Goal: Transaction & Acquisition: Purchase product/service

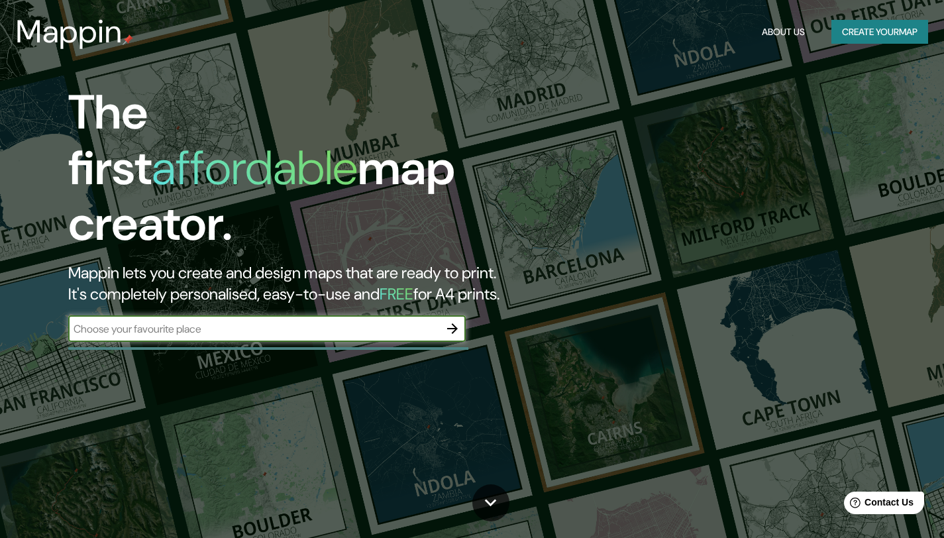
click at [358, 321] on input "text" at bounding box center [253, 328] width 371 height 15
click at [450, 321] on icon "button" at bounding box center [452, 329] width 16 height 16
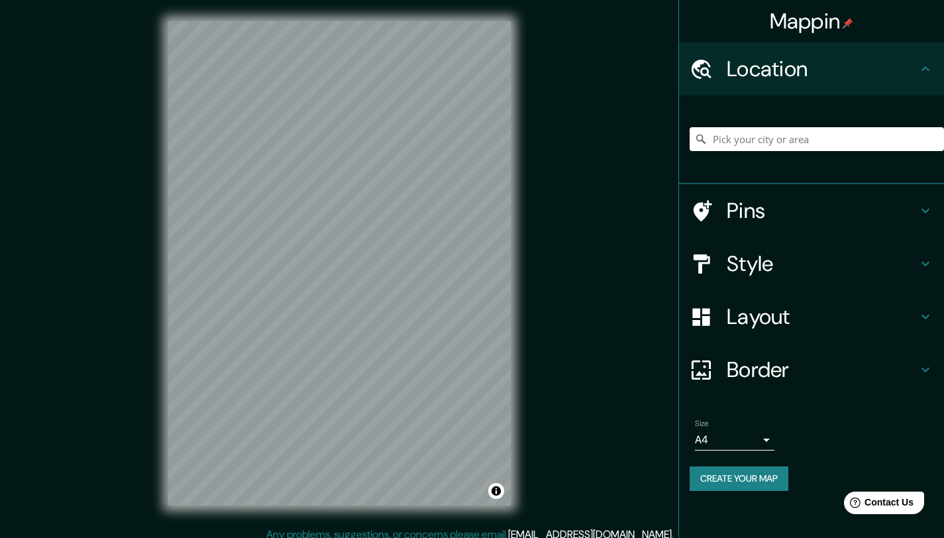
click at [523, 191] on div "© Mapbox © OpenStreetMap Improve this map" at bounding box center [339, 263] width 385 height 527
click at [562, 165] on div "Mappin Location Pins Style Layout Border Choose a border. Hint : you can make l…" at bounding box center [472, 274] width 944 height 548
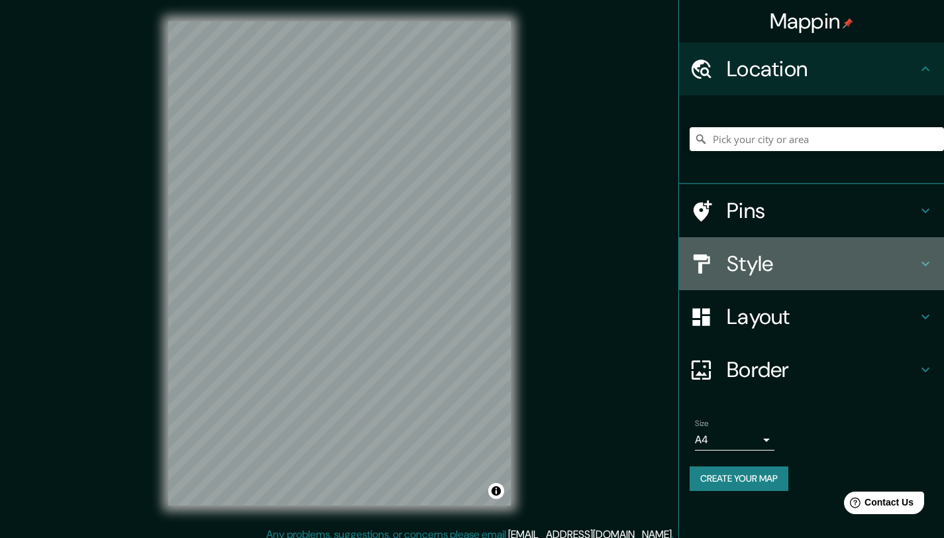
click at [816, 266] on h4 "Style" at bounding box center [822, 263] width 191 height 26
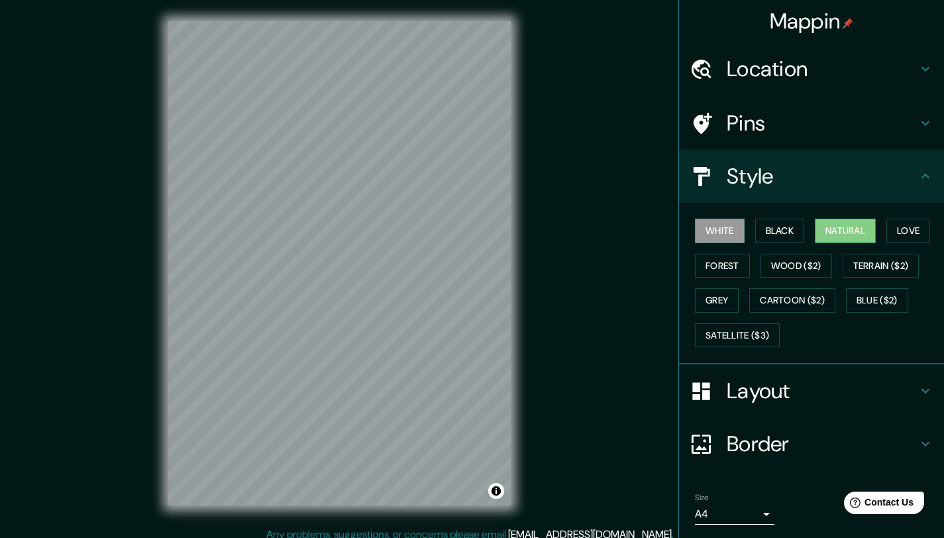
click at [841, 222] on button "Natural" at bounding box center [845, 231] width 61 height 25
click at [756, 185] on h4 "Style" at bounding box center [822, 176] width 191 height 26
click at [851, 56] on h4 "Location" at bounding box center [822, 69] width 191 height 26
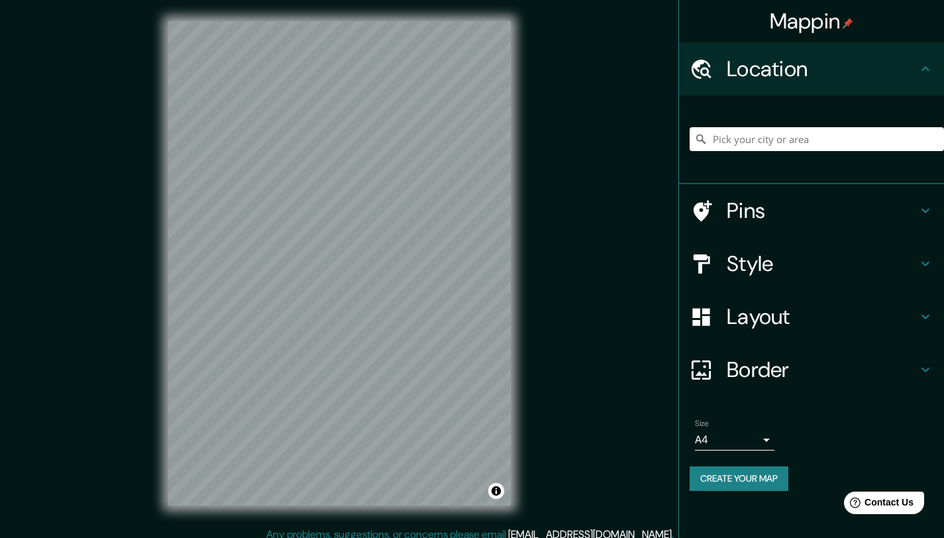
click at [851, 62] on h4 "Location" at bounding box center [822, 69] width 191 height 26
click at [814, 321] on h4 "Layout" at bounding box center [822, 316] width 191 height 26
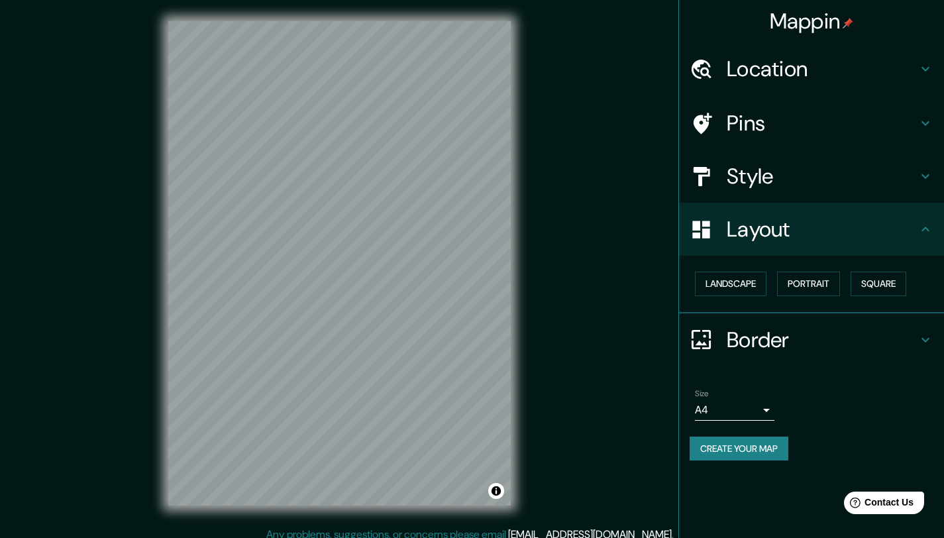
click at [795, 331] on h4 "Border" at bounding box center [822, 340] width 191 height 26
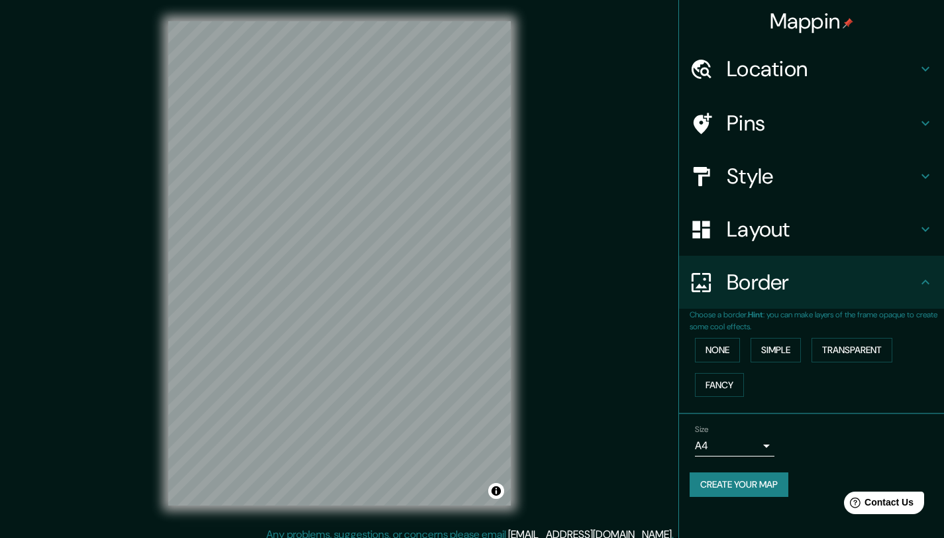
click at [796, 282] on h4 "Border" at bounding box center [822, 282] width 191 height 26
click at [806, 250] on div "Layout" at bounding box center [811, 229] width 265 height 53
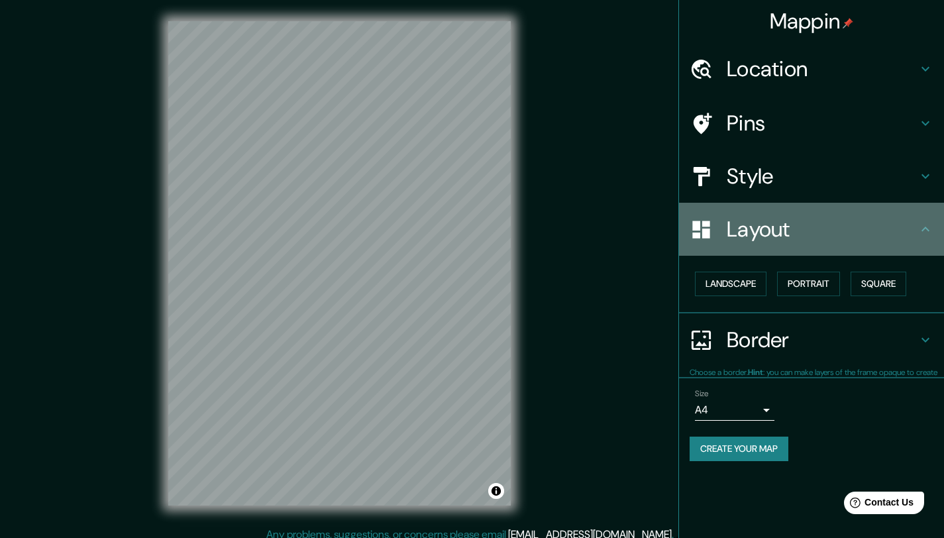
click at [804, 241] on h4 "Layout" at bounding box center [822, 229] width 191 height 26
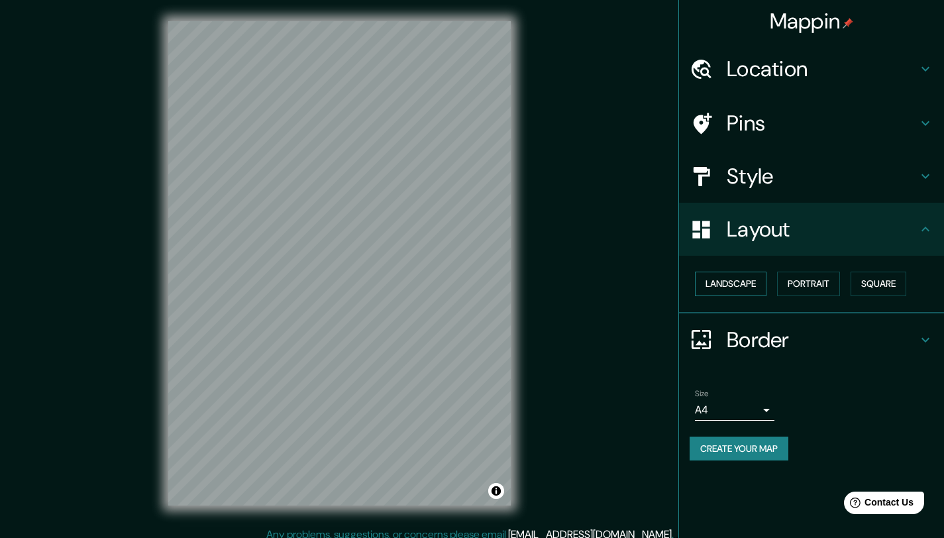
click at [753, 282] on button "Landscape" at bounding box center [731, 284] width 72 height 25
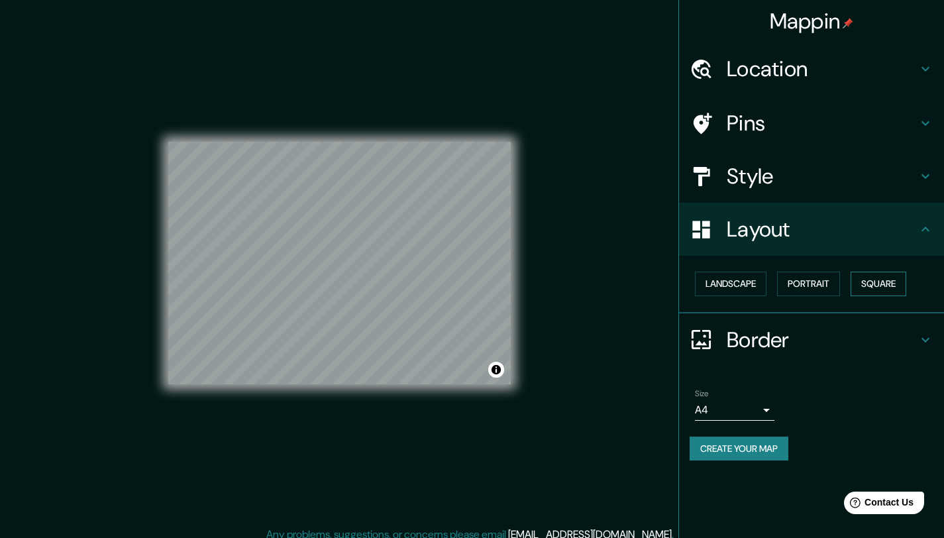
click at [890, 284] on button "Square" at bounding box center [879, 284] width 56 height 25
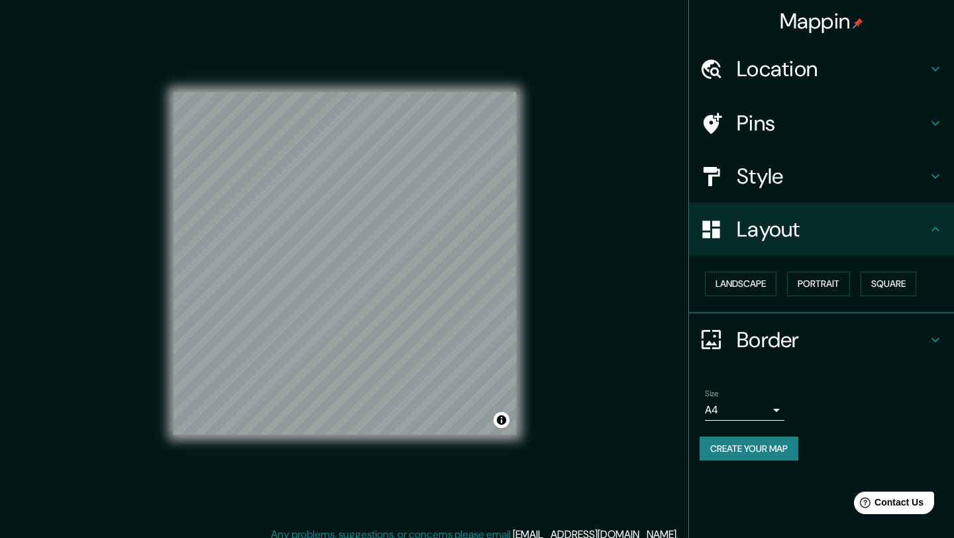
click at [710, 401] on body "Mappin Location Pins Style Layout Landscape Portrait Square Border Choose a bor…" at bounding box center [477, 269] width 954 height 538
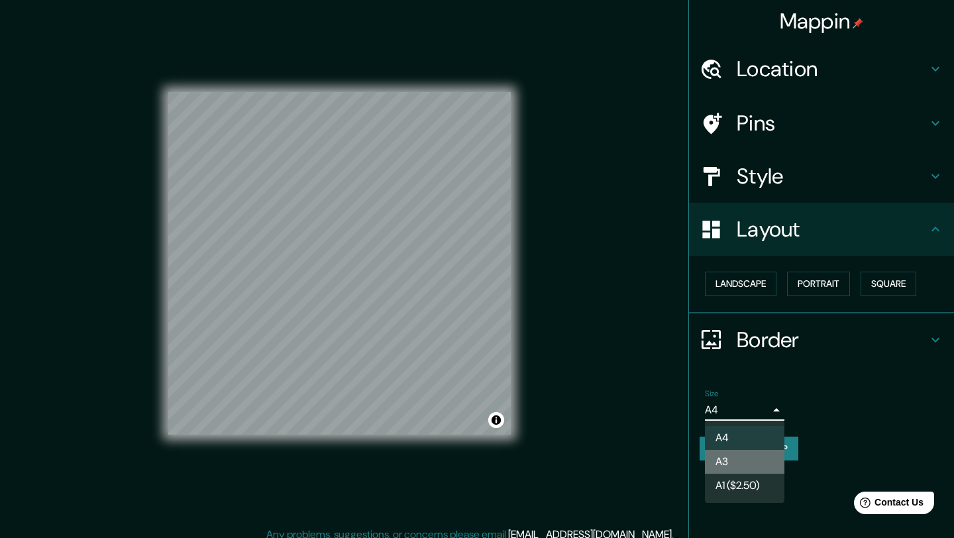
click at [762, 452] on li "A3" at bounding box center [744, 462] width 79 height 24
type input "a4"
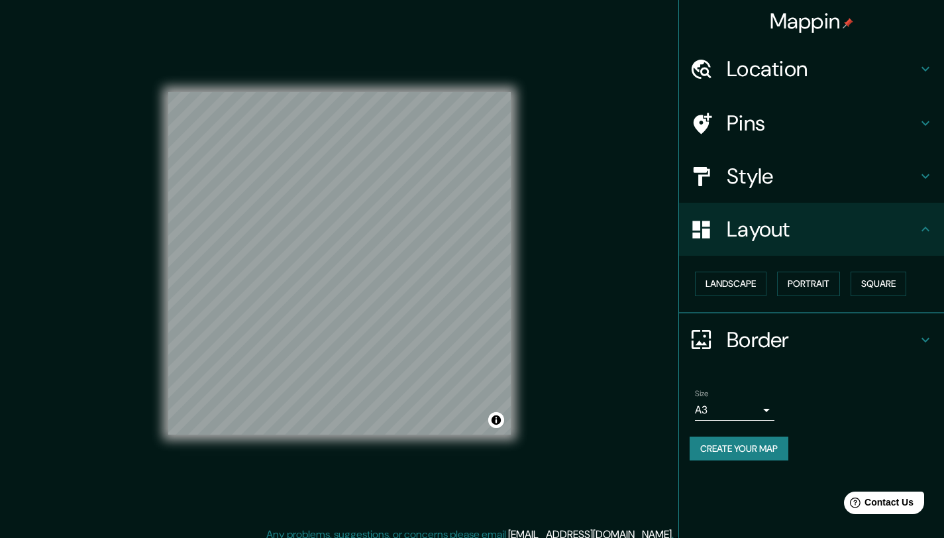
click at [779, 457] on button "Create your map" at bounding box center [739, 449] width 99 height 25
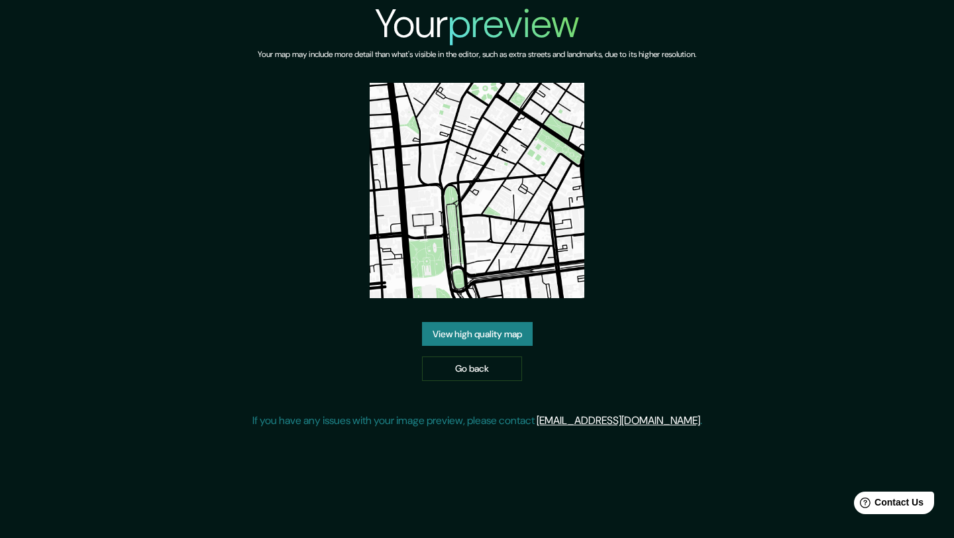
click at [503, 339] on link "View high quality map" at bounding box center [477, 334] width 111 height 25
